Goal: Complete application form: Complete application form

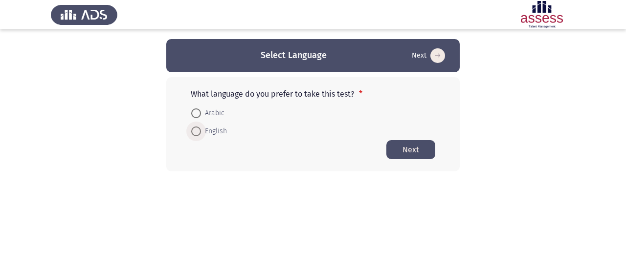
click at [211, 133] on span "English" at bounding box center [214, 132] width 26 height 12
click at [201, 133] on input "English" at bounding box center [196, 132] width 10 height 10
radio input "true"
click at [409, 147] on button "Next" at bounding box center [410, 149] width 49 height 19
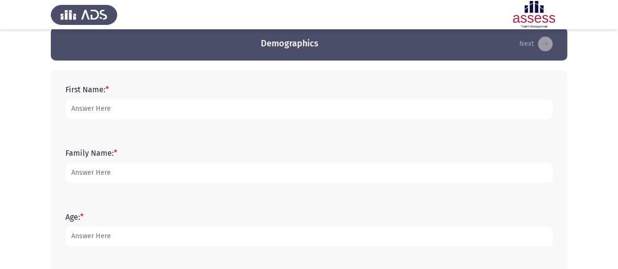
scroll to position [13, 0]
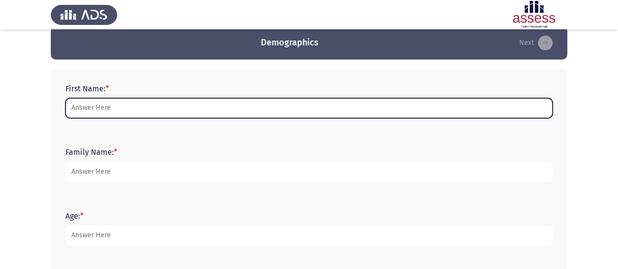
click at [226, 113] on input "First Name: *" at bounding box center [308, 108] width 487 height 20
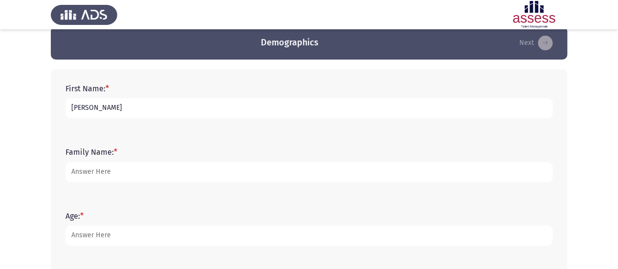
type input "[PERSON_NAME]"
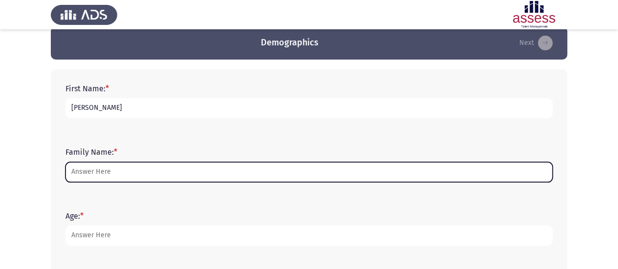
click at [188, 168] on input "Family Name: *" at bounding box center [308, 172] width 487 height 20
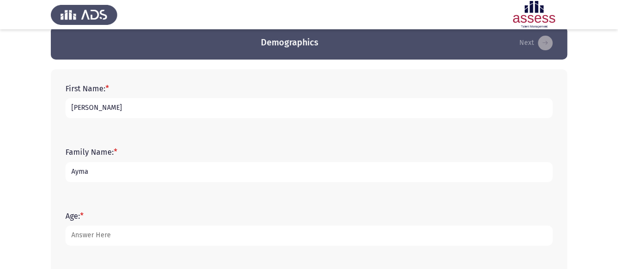
type input "[PERSON_NAME]"
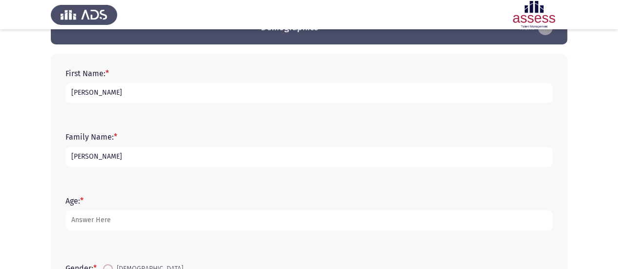
scroll to position [28, 0]
click at [127, 162] on input "[PERSON_NAME]" at bounding box center [308, 157] width 487 height 20
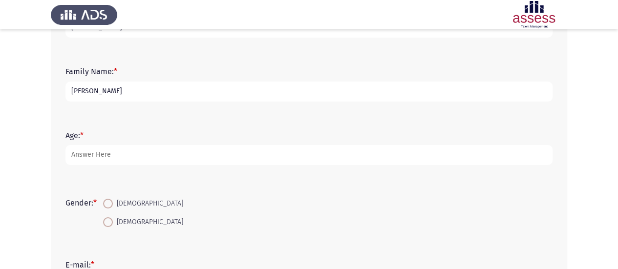
scroll to position [94, 0]
type input "[PERSON_NAME]"
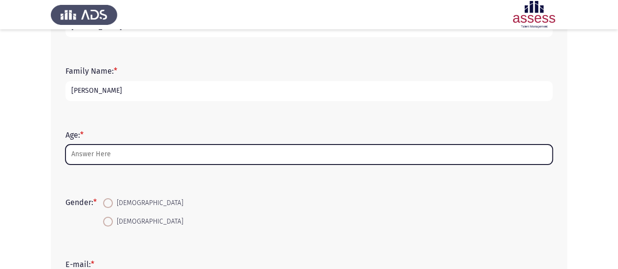
click at [125, 155] on input "Age: *" at bounding box center [308, 155] width 487 height 20
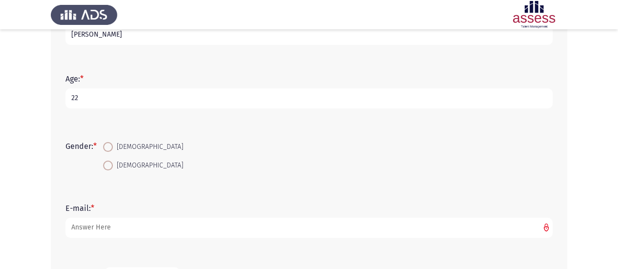
scroll to position [151, 0]
type input "22"
click at [111, 162] on span at bounding box center [108, 165] width 10 height 10
click at [111, 162] on input "[DEMOGRAPHIC_DATA]" at bounding box center [108, 165] width 10 height 10
radio input "true"
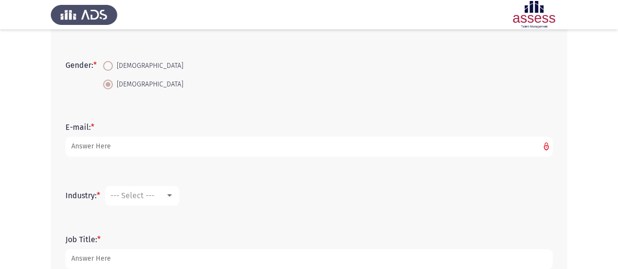
scroll to position [254, 0]
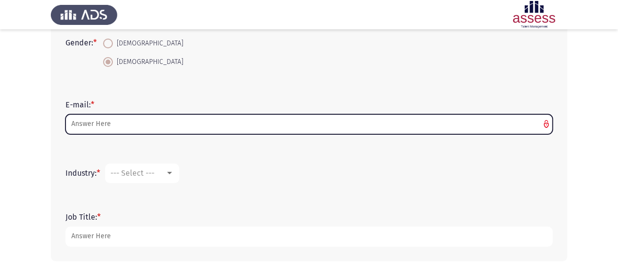
click at [130, 123] on input "E-mail: *" at bounding box center [308, 124] width 487 height 20
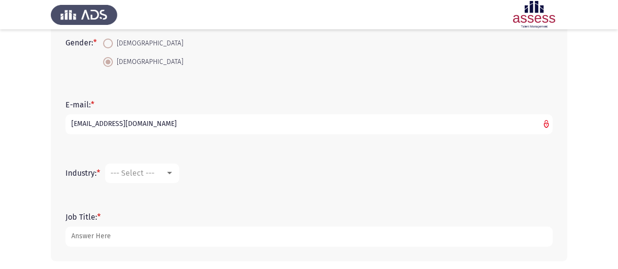
type input "[EMAIL_ADDRESS][DOMAIN_NAME]"
click at [140, 169] on span "--- Select ---" at bounding box center [132, 173] width 44 height 9
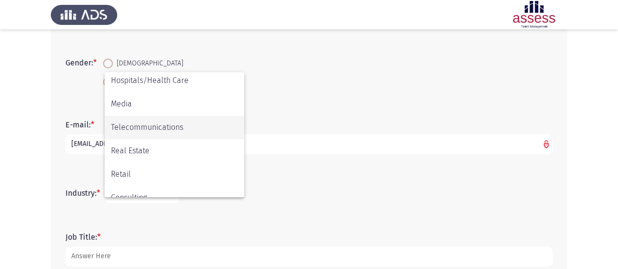
scroll to position [321, 0]
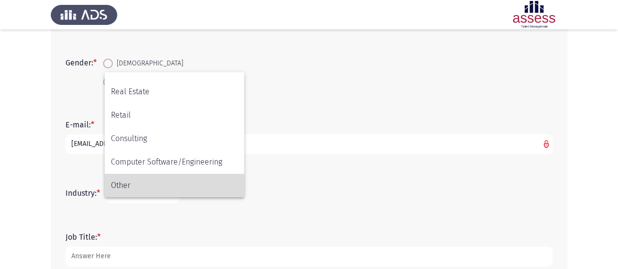
click at [162, 181] on span "Other" at bounding box center [174, 185] width 127 height 23
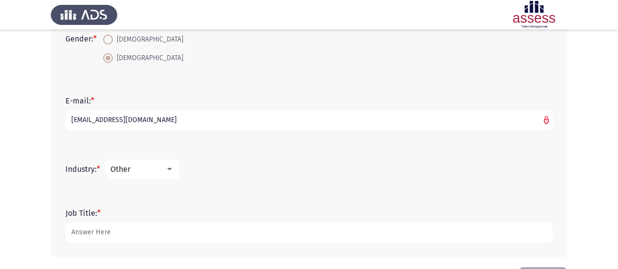
scroll to position [294, 0]
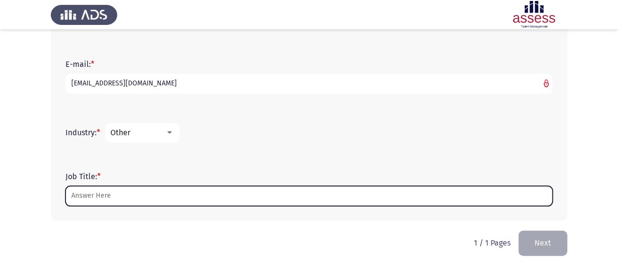
click at [157, 194] on input "Job Title: *" at bounding box center [308, 196] width 487 height 20
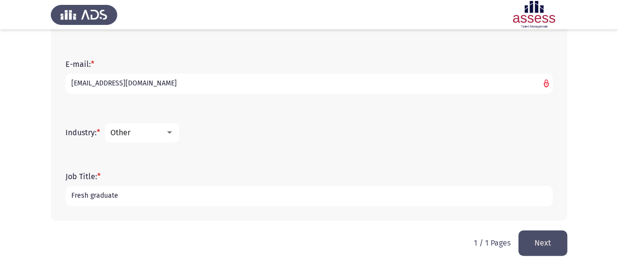
click at [72, 195] on input "Fresh graduate" at bounding box center [308, 196] width 487 height 20
type input "N/A (Fresh graduate)"
click at [529, 241] on button "Next" at bounding box center [542, 243] width 49 height 25
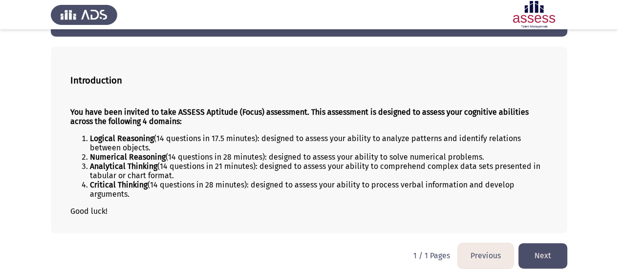
scroll to position [37, 0]
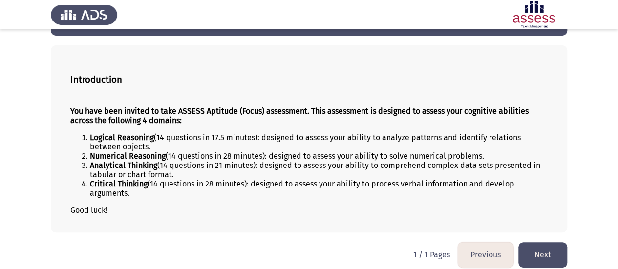
click at [556, 255] on button "Next" at bounding box center [542, 254] width 49 height 25
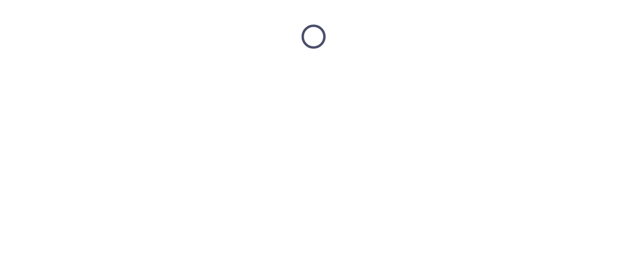
scroll to position [0, 0]
